Goal: Subscribe to service/newsletter

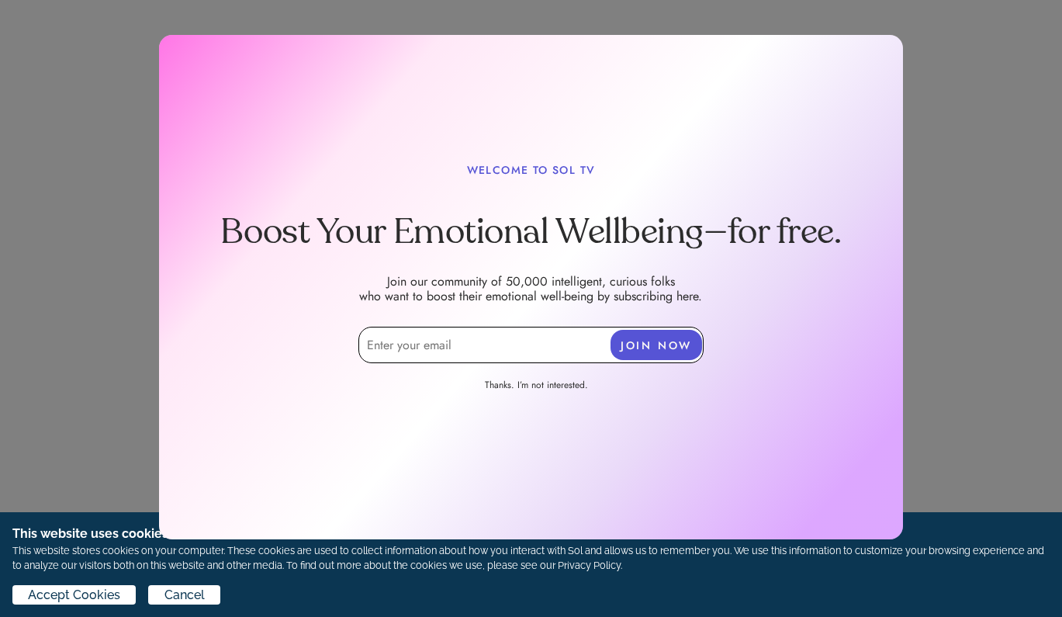
click at [458, 351] on input "email" at bounding box center [530, 345] width 345 height 36
type input "[EMAIL_ADDRESS][DOMAIN_NAME]"
click at [643, 338] on button "JOIN NOW" at bounding box center [656, 345] width 92 height 30
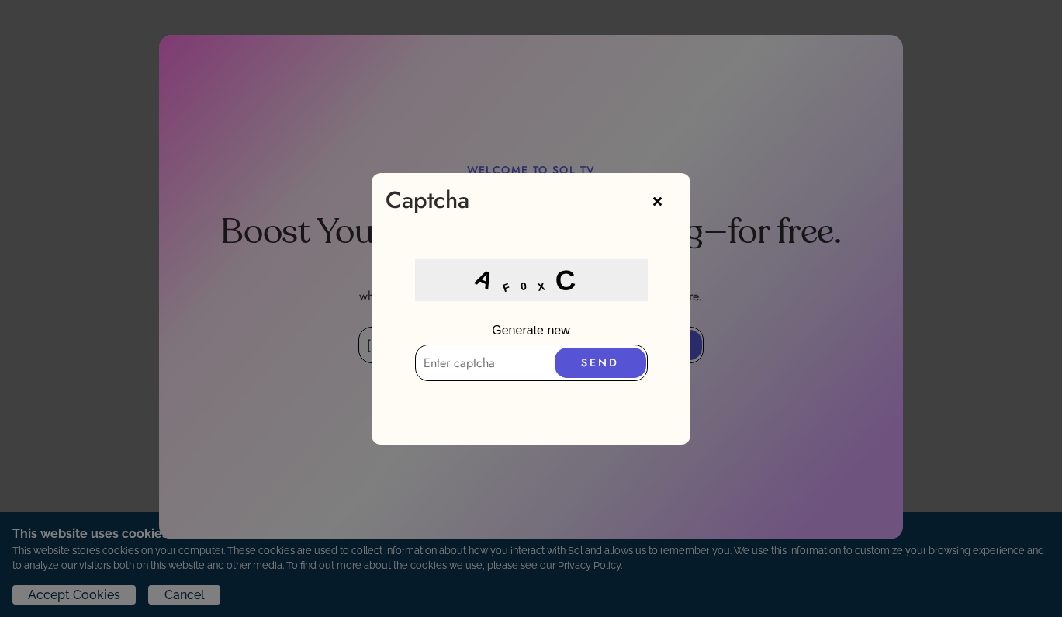
click at [451, 358] on input "text" at bounding box center [531, 362] width 233 height 36
type input "A"
type input "DCH"
click at [617, 358] on button "SEND" at bounding box center [601, 362] width 92 height 30
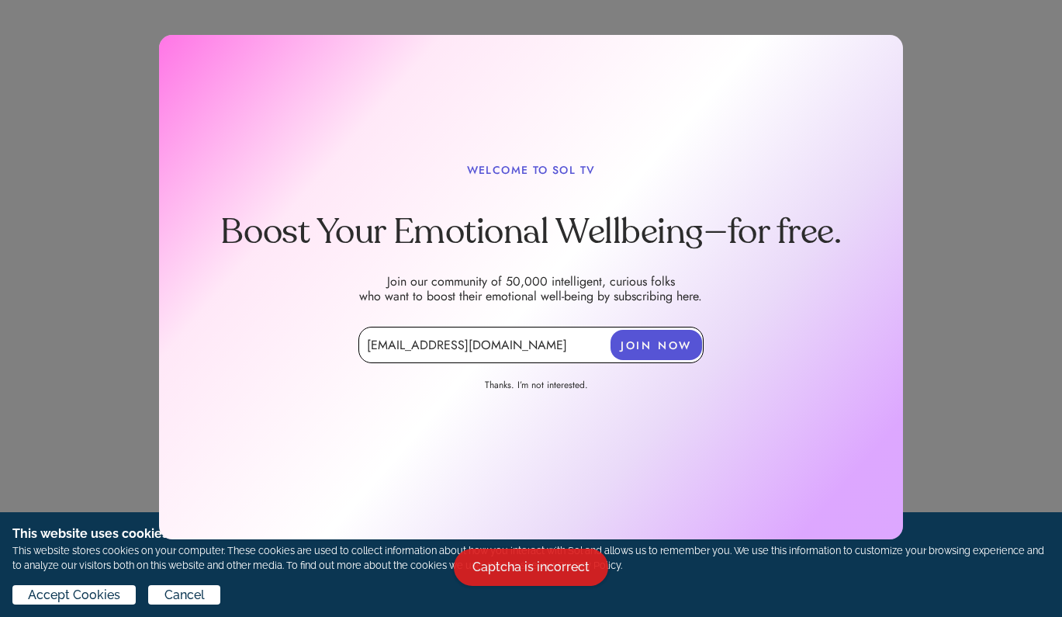
click at [641, 342] on button "JOIN NOW" at bounding box center [656, 345] width 92 height 30
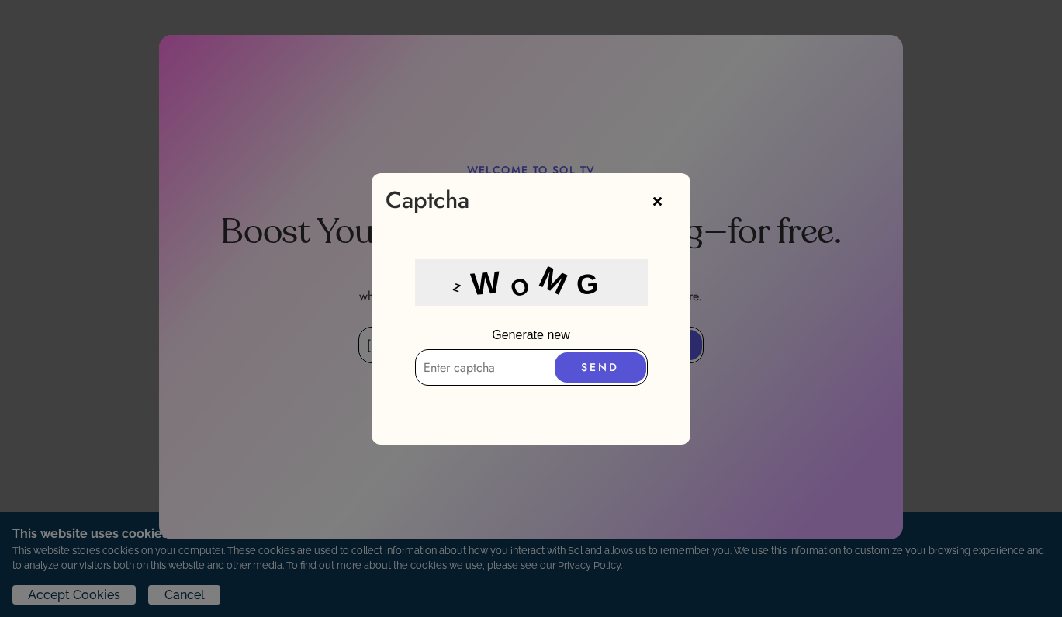
click at [474, 368] on input "text" at bounding box center [531, 367] width 233 height 36
type input "zWoMG"
click at [586, 369] on button "SEND" at bounding box center [601, 367] width 92 height 30
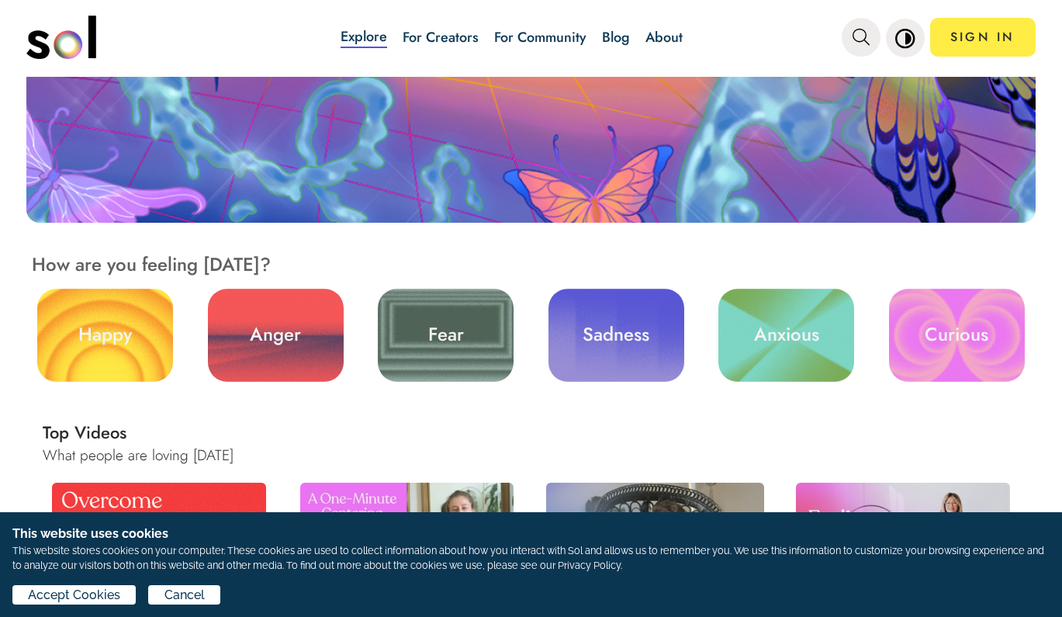
scroll to position [315, 0]
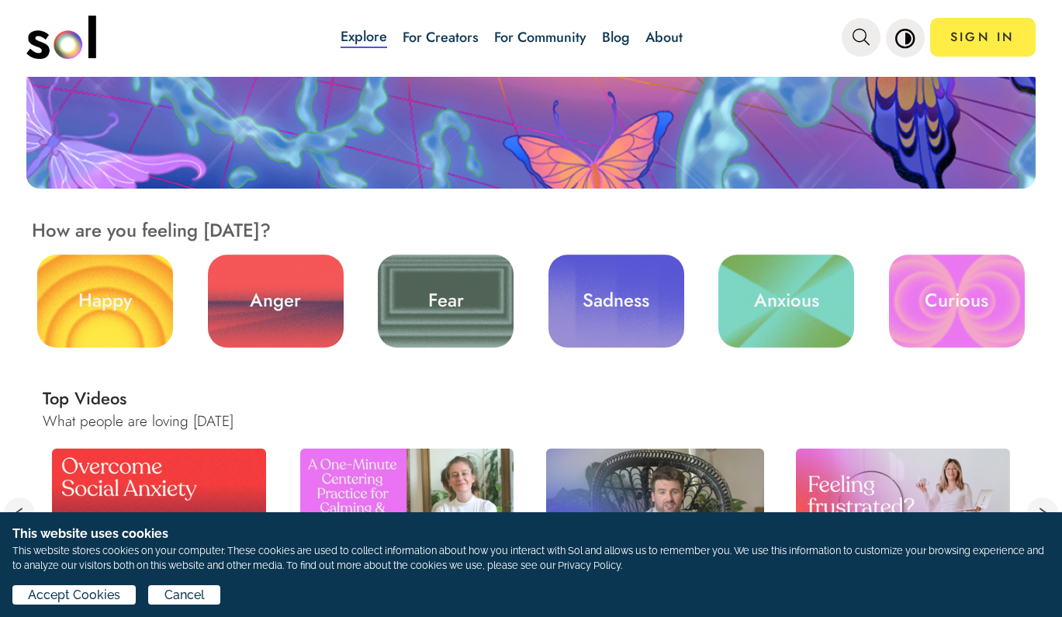
click at [581, 299] on link "Sadness" at bounding box center [616, 300] width 136 height 93
